Goal: Check status: Check status

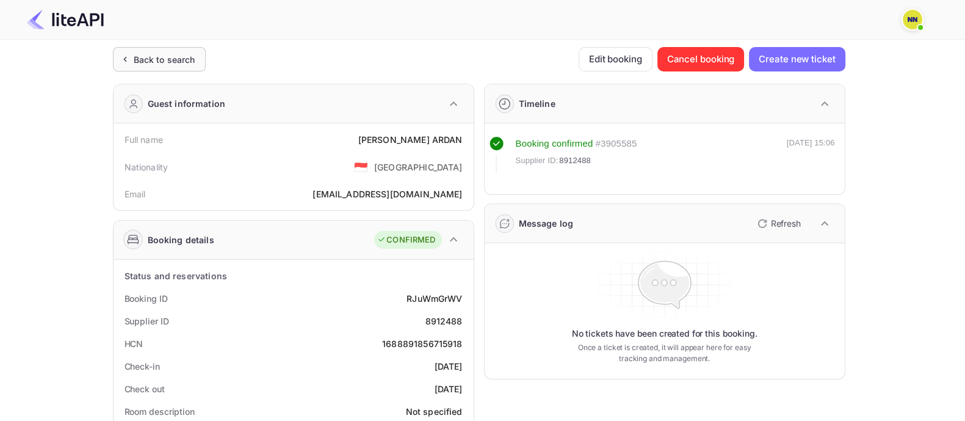
click at [142, 53] on div "Back to search" at bounding box center [165, 59] width 62 height 13
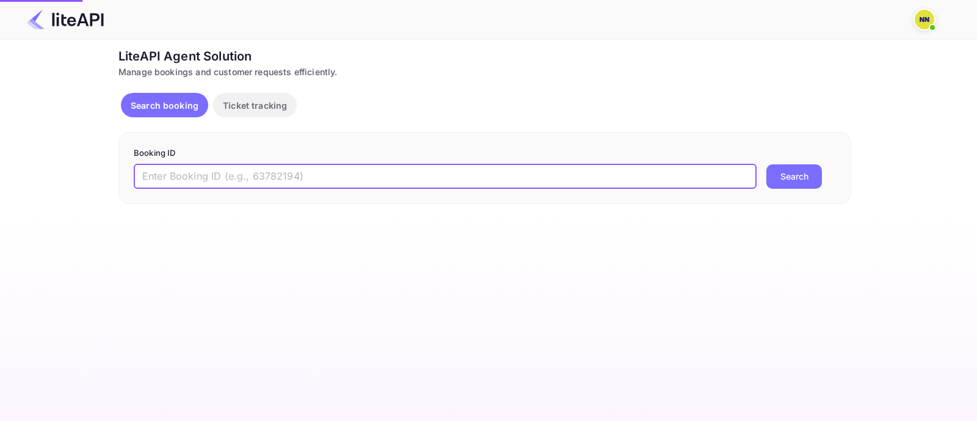
drag, startPoint x: 174, startPoint y: 171, endPoint x: 206, endPoint y: 187, distance: 36.3
click at [179, 176] on input "text" at bounding box center [445, 176] width 623 height 24
paste input "8606404"
type input "8606404"
click at [781, 177] on button "Search" at bounding box center [794, 176] width 56 height 24
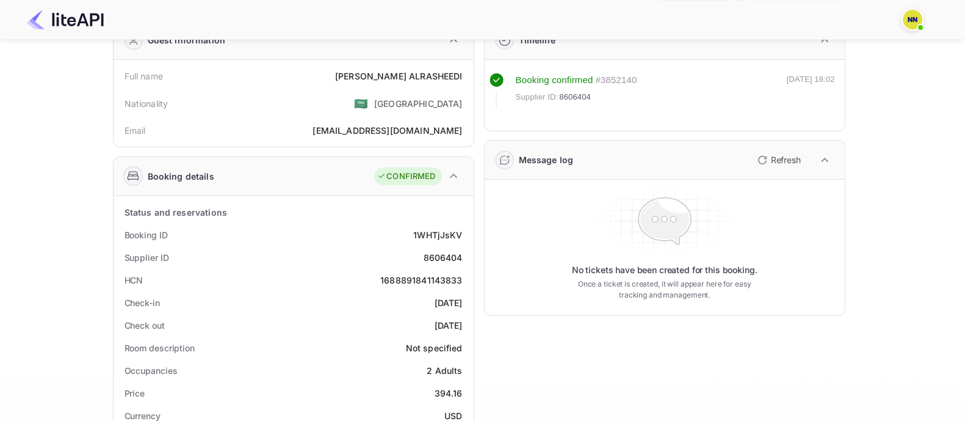
scroll to position [152, 0]
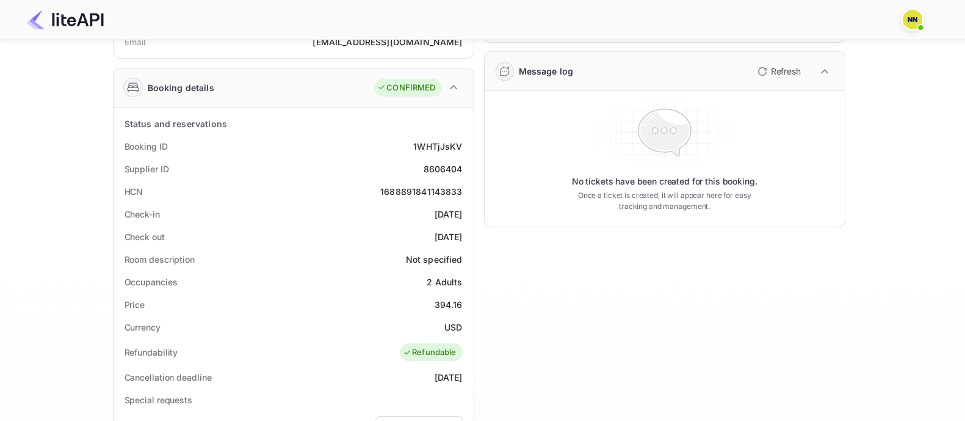
click at [421, 189] on div "1688891841143833" at bounding box center [421, 191] width 82 height 13
copy div "1688891841143833"
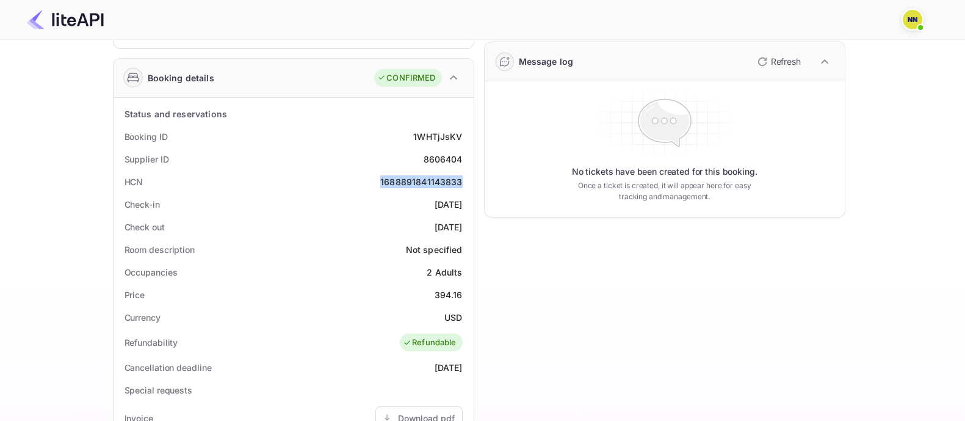
scroll to position [0, 0]
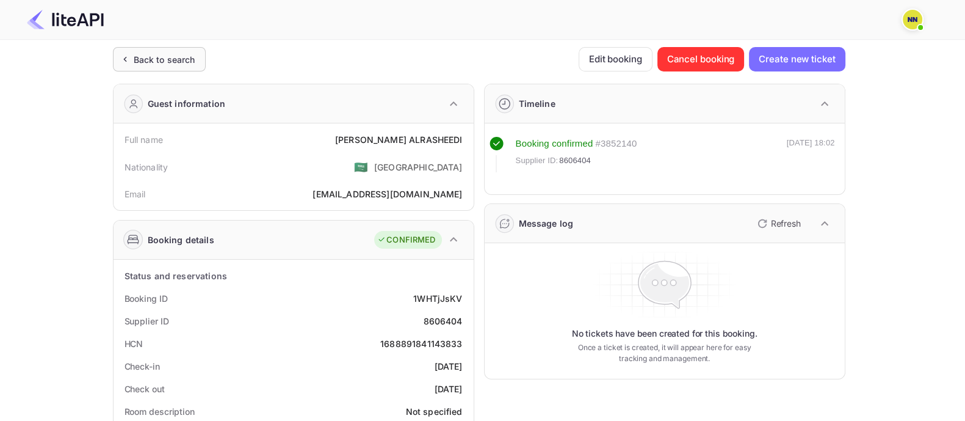
click at [160, 56] on div "Back to search" at bounding box center [165, 59] width 62 height 13
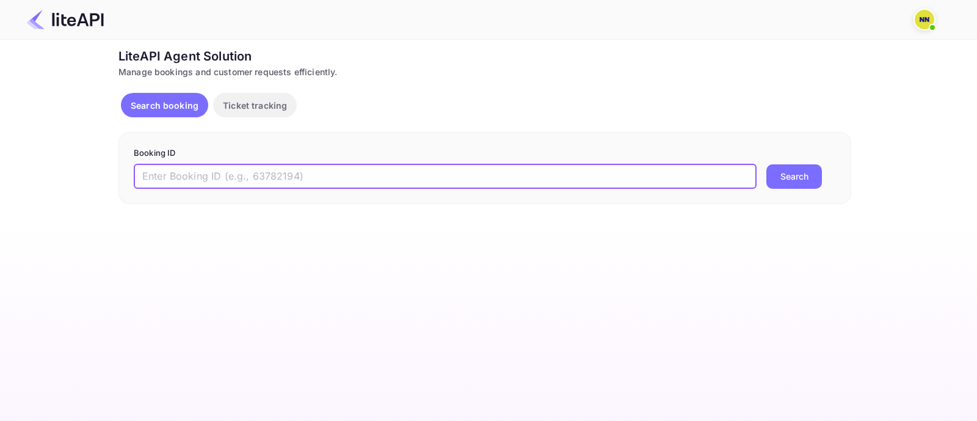
drag, startPoint x: 212, startPoint y: 175, endPoint x: 270, endPoint y: 178, distance: 58.0
click at [215, 174] on input "text" at bounding box center [445, 176] width 623 height 24
paste input "8894524"
type input "8894524"
click at [799, 170] on button "Search" at bounding box center [794, 176] width 56 height 24
